Goal: Task Accomplishment & Management: Manage account settings

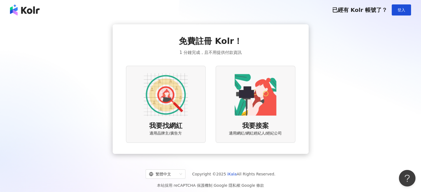
click at [163, 94] on img at bounding box center [166, 95] width 44 height 44
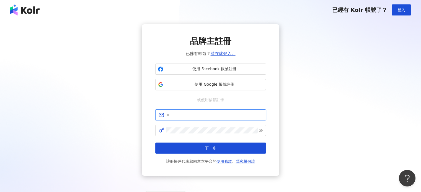
click at [201, 115] on input "text" at bounding box center [214, 115] width 96 height 6
click at [104, 131] on div "品牌主註冊 已擁有帳號？ 請在此登入。 使用 Facebook 帳號註冊 使用 Google 帳號註冊 或使用信箱註冊 下一步 註冊帳戶代表您同意本平台的 使…" at bounding box center [211, 100] width 408 height 152
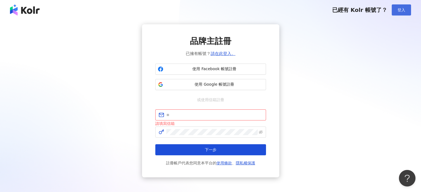
click at [401, 11] on span "登入" at bounding box center [402, 10] width 8 height 4
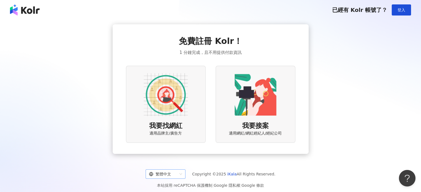
click at [182, 174] on span "繁體中文" at bounding box center [165, 174] width 33 height 9
click at [171, 153] on div "English" at bounding box center [168, 153] width 31 height 6
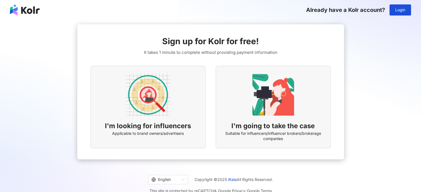
click at [156, 101] on img at bounding box center [148, 95] width 44 height 44
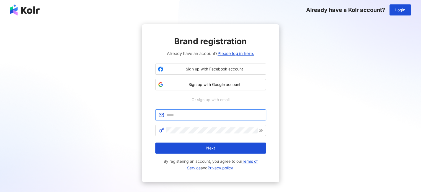
click at [188, 116] on input "text" at bounding box center [214, 115] width 96 height 6
type input "**********"
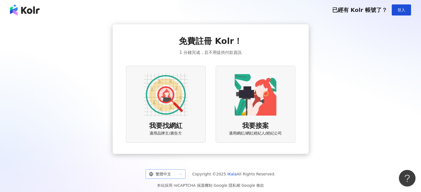
click at [176, 175] on div "繁體中文" at bounding box center [163, 174] width 28 height 9
click at [169, 152] on div "English" at bounding box center [168, 153] width 31 height 6
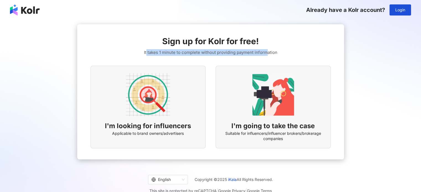
drag, startPoint x: 147, startPoint y: 53, endPoint x: 267, endPoint y: 50, distance: 120.5
click at [267, 50] on span "It takes 1 minute to complete without providing payment information" at bounding box center [210, 52] width 133 height 7
click at [278, 51] on div "Sign up for Kolr for free! It takes 1 minute to complete without providing paym…" at bounding box center [211, 91] width 240 height 113
click at [152, 104] on img at bounding box center [148, 95] width 44 height 44
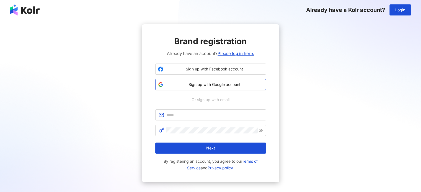
click at [202, 84] on span "Sign up with Google account" at bounding box center [215, 85] width 98 height 6
click at [219, 113] on input "text" at bounding box center [214, 115] width 96 height 6
click at [218, 84] on span "Sign up with Google account" at bounding box center [215, 85] width 98 height 6
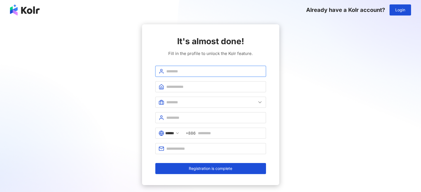
click at [194, 71] on input "text" at bounding box center [214, 71] width 96 height 6
type input "**********"
click at [193, 86] on input "text" at bounding box center [214, 87] width 96 height 6
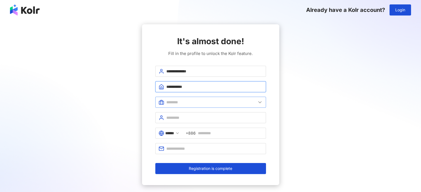
type input "**********"
click at [195, 102] on input "text" at bounding box center [211, 102] width 90 height 6
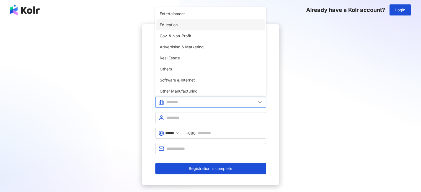
scroll to position [113, 0]
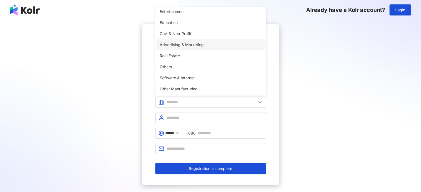
click at [178, 43] on span "Advertising & Marketing" at bounding box center [211, 45] width 102 height 6
type input "**********"
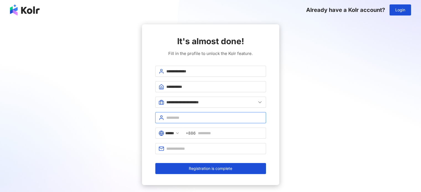
click at [188, 118] on input "text" at bounding box center [214, 118] width 96 height 6
type input "****"
click at [208, 133] on input "text" at bounding box center [230, 133] width 65 height 6
click at [197, 144] on span at bounding box center [210, 148] width 111 height 11
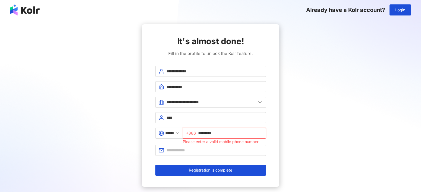
click at [203, 132] on input "*********" at bounding box center [230, 133] width 65 height 6
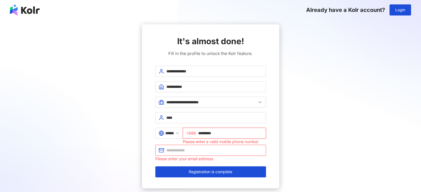
click at [202, 132] on input "*********" at bounding box center [230, 133] width 65 height 6
type input "**********"
click at [206, 150] on input "text" at bounding box center [214, 151] width 96 height 6
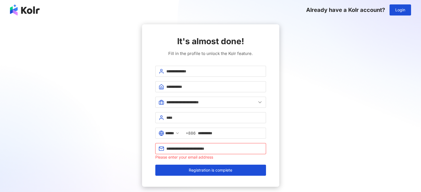
type input "**********"
click at [312, 146] on div "**********" at bounding box center [211, 105] width 408 height 163
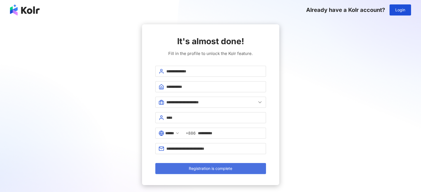
click at [207, 169] on span "Registration is complete" at bounding box center [210, 169] width 43 height 4
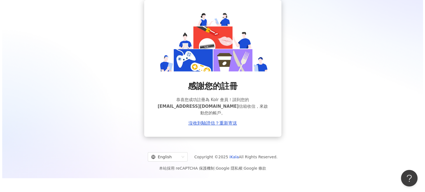
scroll to position [25, 0]
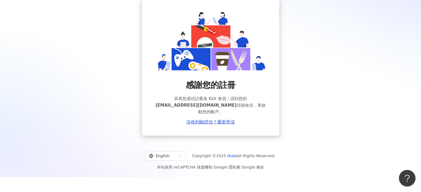
drag, startPoint x: 225, startPoint y: 113, endPoint x: 183, endPoint y: 89, distance: 48.3
click at [183, 89] on div "感謝您的註冊 恭喜您成功註冊為 Kolr 會員！請到您的 SHELDONSD.DSOUZA@GROUPM.COM 信箱收信，來啟動您的帳戶。 沒收到驗證信？重…" at bounding box center [210, 101] width 111 height 45
click at [118, 84] on div "感謝您的註冊 恭喜您成功註冊為 Kolr 會員！請到您的 SHELDONSD.DSOUZA@GROUPM.COM 信箱收信，來啟動您的帳戶。 沒收到驗證信？重…" at bounding box center [211, 67] width 408 height 137
click at [204, 122] on link "沒收到驗證信？重新寄送" at bounding box center [210, 122] width 49 height 5
click at [405, 169] on icon "close" at bounding box center [405, 170] width 4 height 4
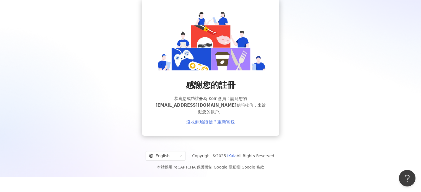
click at [218, 122] on link "沒收到驗證信？重新寄送" at bounding box center [210, 122] width 49 height 5
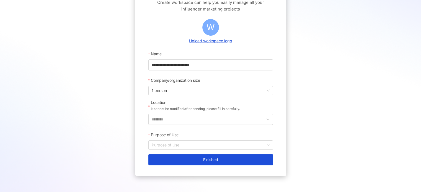
scroll to position [48, 0]
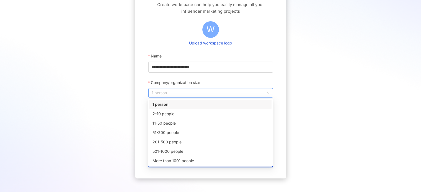
click at [259, 95] on span "1 person" at bounding box center [211, 93] width 118 height 9
click at [164, 142] on div "201-500 people" at bounding box center [211, 142] width 116 height 6
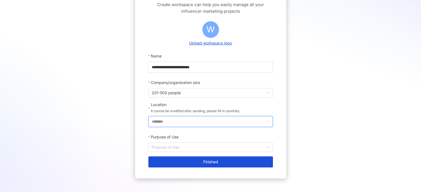
click at [203, 120] on input "********" at bounding box center [209, 122] width 114 height 11
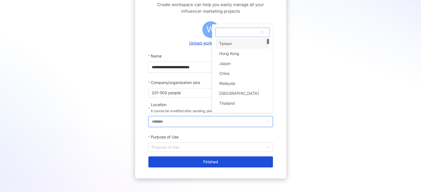
click at [225, 43] on div "Taiwan" at bounding box center [225, 44] width 13 height 10
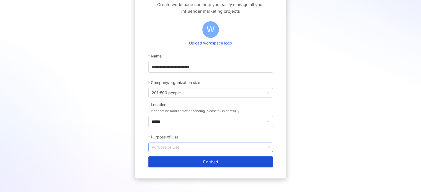
click at [187, 150] on input "Purpose of Use" at bounding box center [211, 147] width 118 height 9
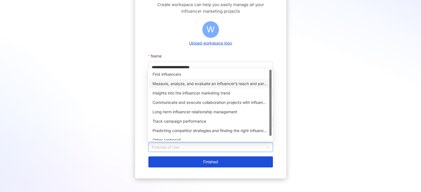
click at [180, 85] on div "Measure, analyze, and evaluate an influencer’s reach and performance on social …" at bounding box center [211, 84] width 116 height 6
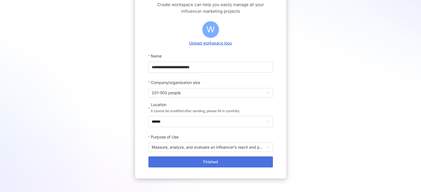
click at [202, 163] on button "Finished" at bounding box center [210, 162] width 125 height 11
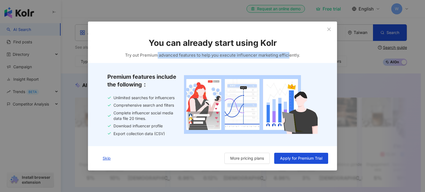
drag, startPoint x: 161, startPoint y: 56, endPoint x: 289, endPoint y: 56, distance: 128.2
click at [289, 56] on span "Try out Premium advanced features to help you execute influencer marketing effi…" at bounding box center [212, 55] width 175 height 7
click at [252, 56] on span "Try out Premium advanced features to help you execute influencer marketing effi…" at bounding box center [212, 55] width 175 height 7
drag, startPoint x: 232, startPoint y: 56, endPoint x: 288, endPoint y: 58, distance: 56.0
click at [288, 58] on span "Try out Premium advanced features to help you execute influencer marketing effi…" at bounding box center [212, 55] width 175 height 7
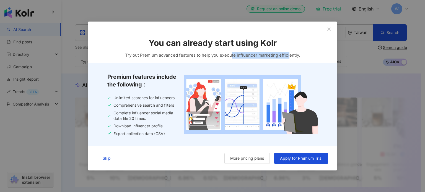
click at [288, 58] on span "Try out Premium advanced features to help you execute influencer marketing effi…" at bounding box center [212, 55] width 175 height 7
click at [328, 29] on icon "close" at bounding box center [329, 29] width 4 height 4
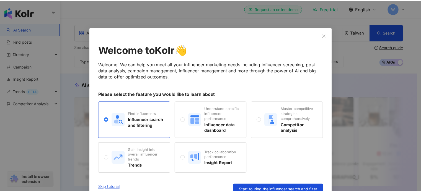
scroll to position [10, 0]
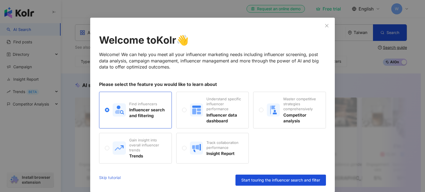
click at [104, 177] on link "Skip tutorial" at bounding box center [110, 180] width 22 height 11
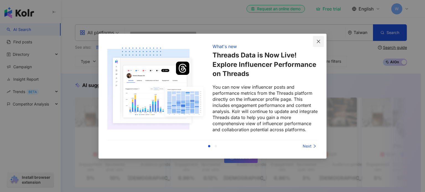
click at [320, 42] on icon "close" at bounding box center [318, 41] width 4 height 4
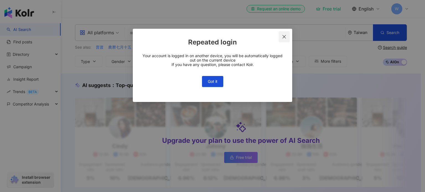
click at [284, 35] on icon "close" at bounding box center [284, 37] width 4 height 4
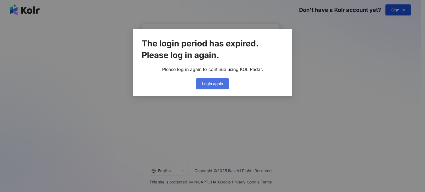
click at [218, 82] on span "Login again" at bounding box center [212, 84] width 21 height 4
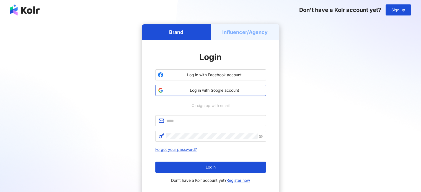
click at [208, 89] on span "Log in with Google account" at bounding box center [215, 91] width 98 height 6
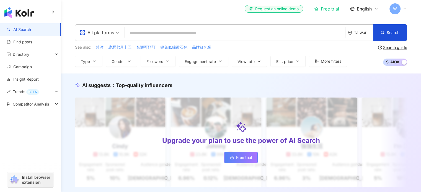
click at [397, 8] on span "W" at bounding box center [395, 8] width 11 height 11
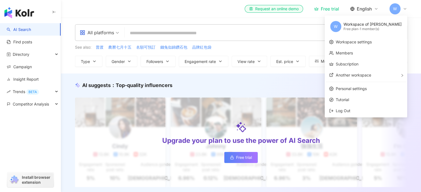
click at [397, 8] on span "W" at bounding box center [395, 8] width 11 height 11
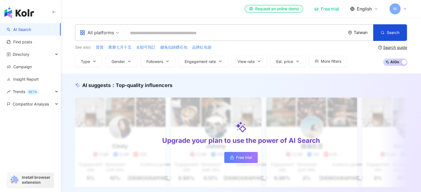
click at [397, 8] on span "W" at bounding box center [395, 8] width 11 height 11
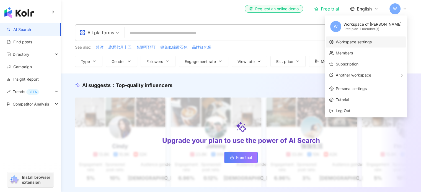
click at [356, 44] on link "Workspace settings" at bounding box center [354, 42] width 36 height 5
